Goal: Task Accomplishment & Management: Manage account settings

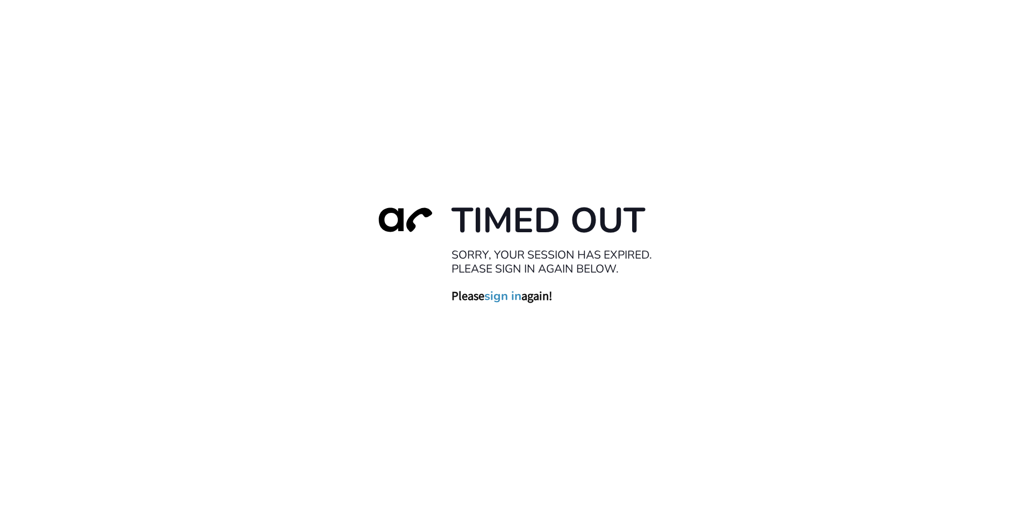
click at [511, 298] on link "sign in" at bounding box center [502, 295] width 37 height 15
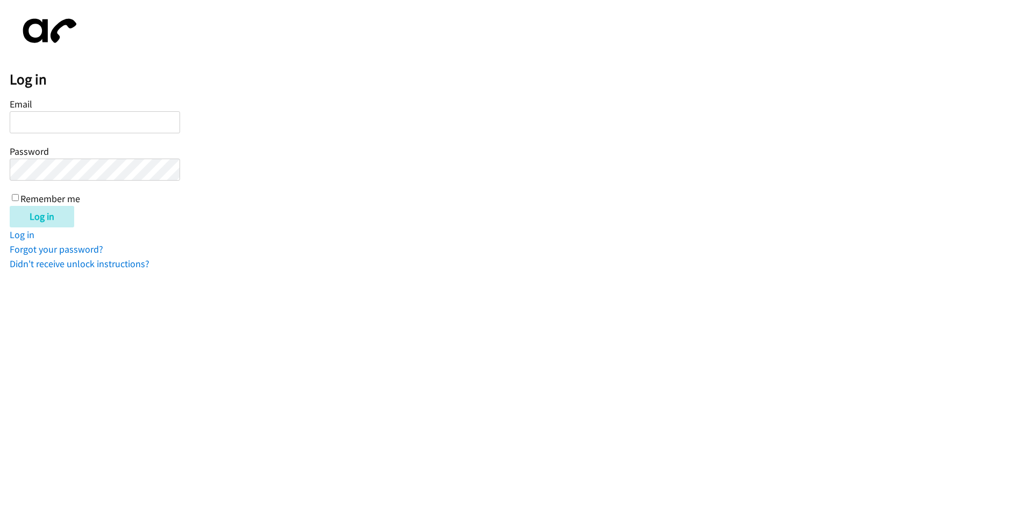
click at [106, 125] on input "Email" at bounding box center [95, 122] width 170 height 22
type input "[EMAIL_ADDRESS][DOMAIN_NAME]"
click at [15, 198] on input "Remember me" at bounding box center [15, 197] width 7 height 7
checkbox input "true"
click at [26, 214] on input "Log in" at bounding box center [42, 216] width 64 height 21
